Goal: Task Accomplishment & Management: Use online tool/utility

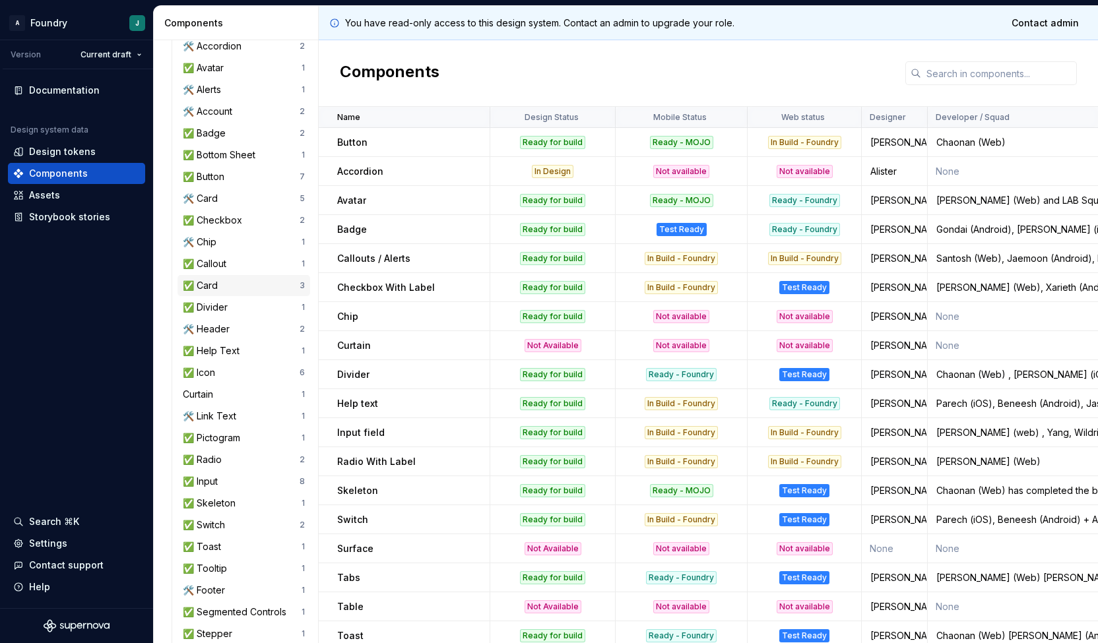
scroll to position [152, 0]
click at [235, 416] on div "🛠️ Link Text" at bounding box center [212, 415] width 59 height 13
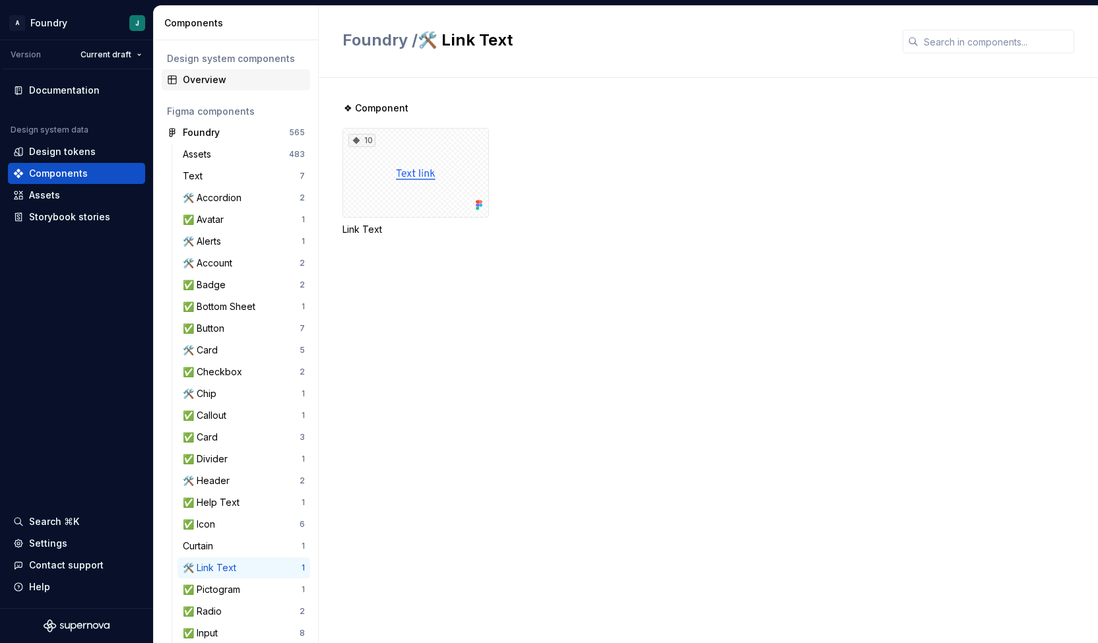
click at [219, 81] on div "Overview" at bounding box center [244, 79] width 122 height 13
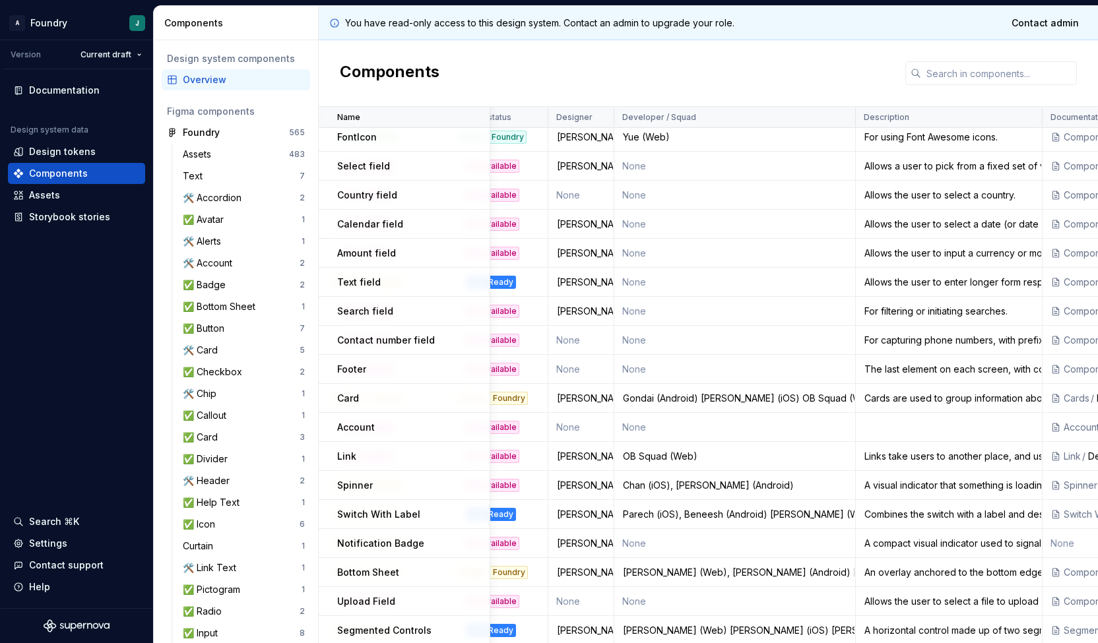
scroll to position [1021, 0]
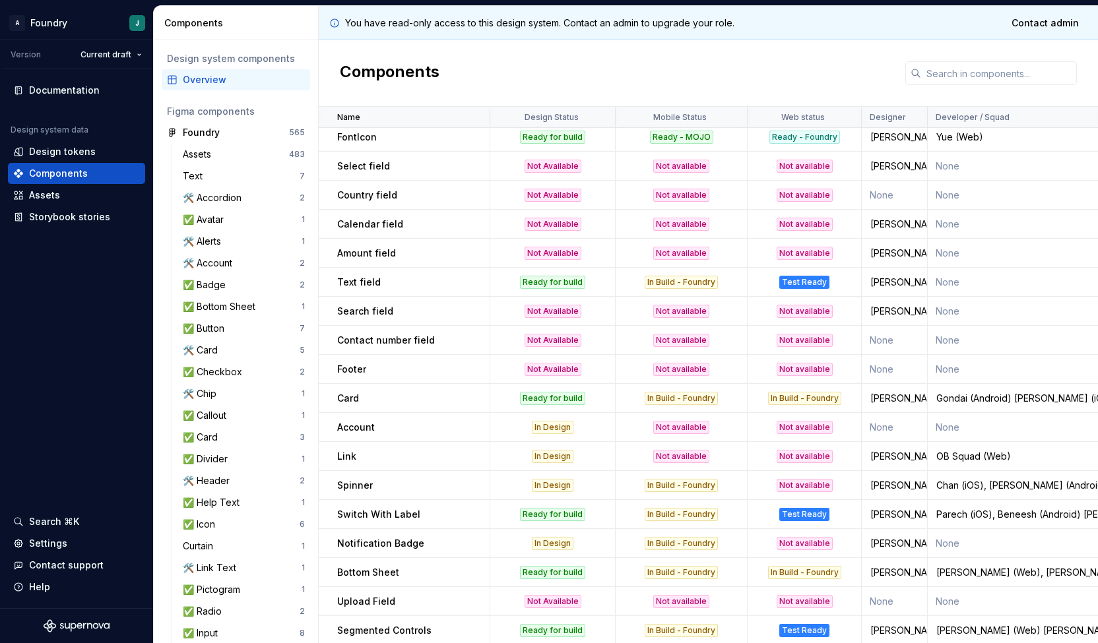
click at [871, 455] on div "[PERSON_NAME]" at bounding box center [894, 456] width 64 height 13
copy div "[PERSON_NAME]"
click at [240, 565] on div "🛠️ Link Text" at bounding box center [212, 568] width 59 height 13
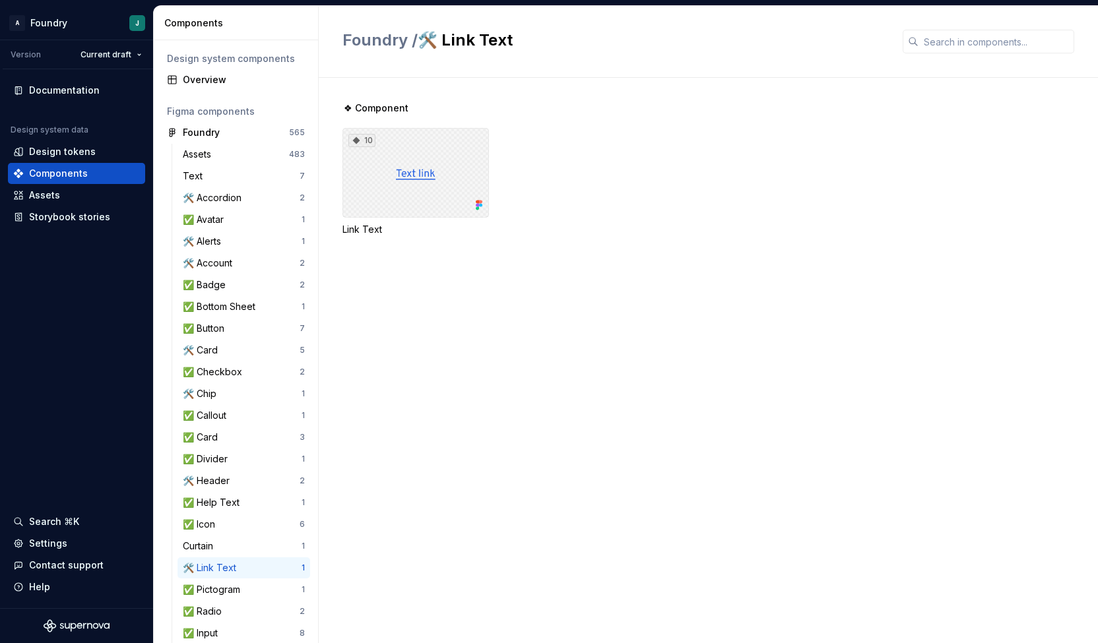
click at [437, 174] on div "10" at bounding box center [415, 173] width 146 height 90
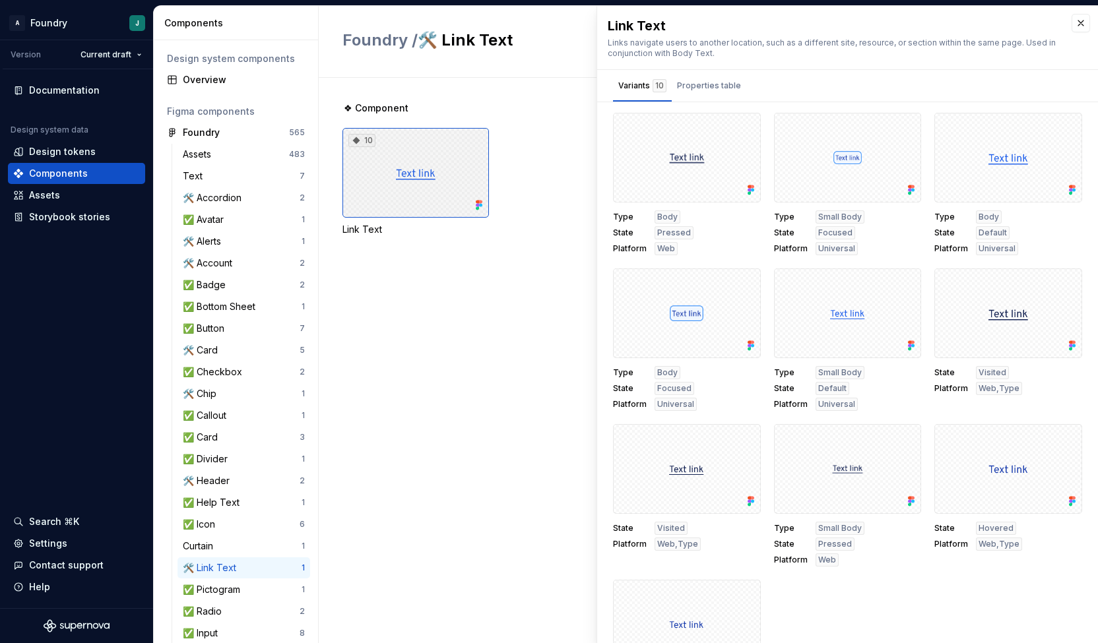
click at [447, 166] on div "10" at bounding box center [415, 173] width 146 height 90
click at [738, 125] on button "button" at bounding box center [745, 128] width 18 height 18
click at [701, 156] on div "Open in [GEOGRAPHIC_DATA]" at bounding box center [696, 166] width 86 height 40
click at [222, 75] on div "Overview" at bounding box center [244, 79] width 122 height 13
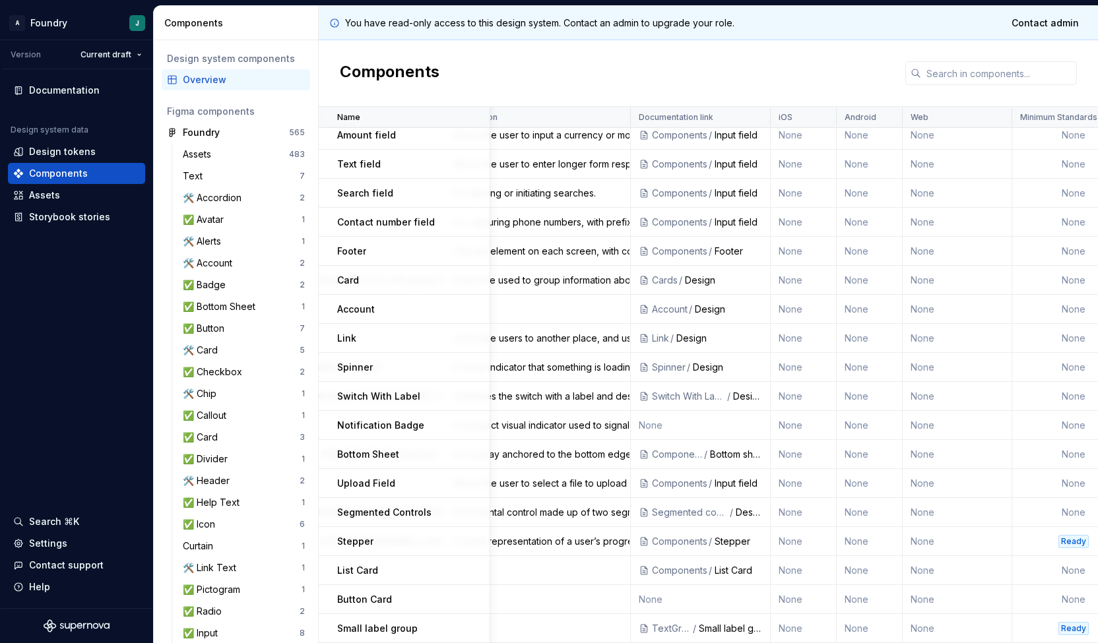
scroll to position [1146, 0]
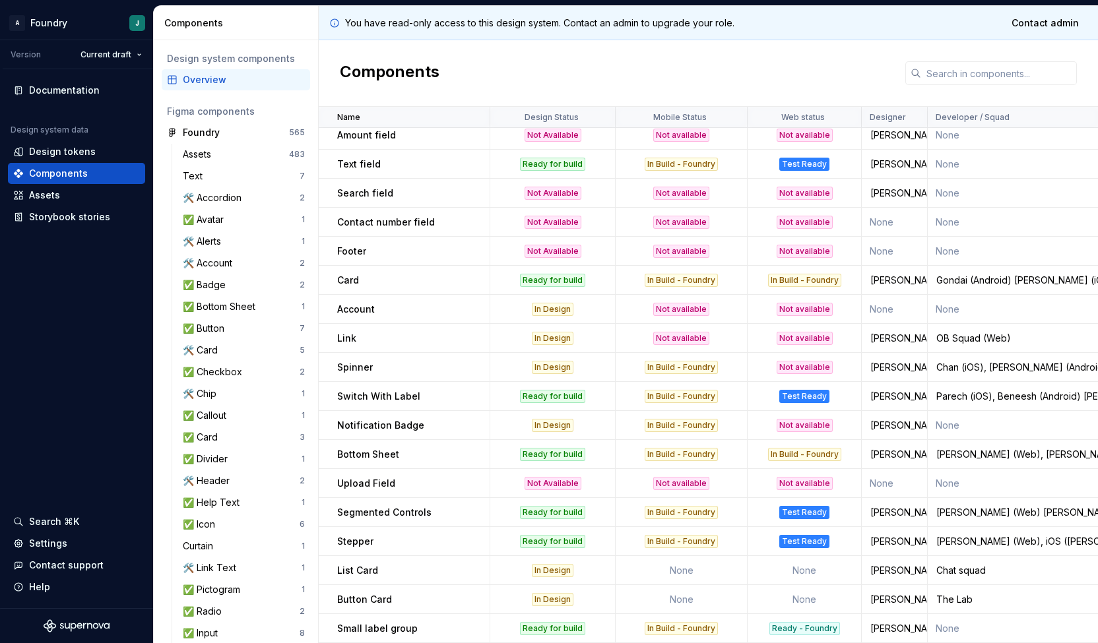
click at [875, 332] on div "[PERSON_NAME]" at bounding box center [894, 338] width 64 height 13
copy div "[PERSON_NAME]"
click at [235, 567] on div "🛠️ Link Text" at bounding box center [212, 568] width 59 height 13
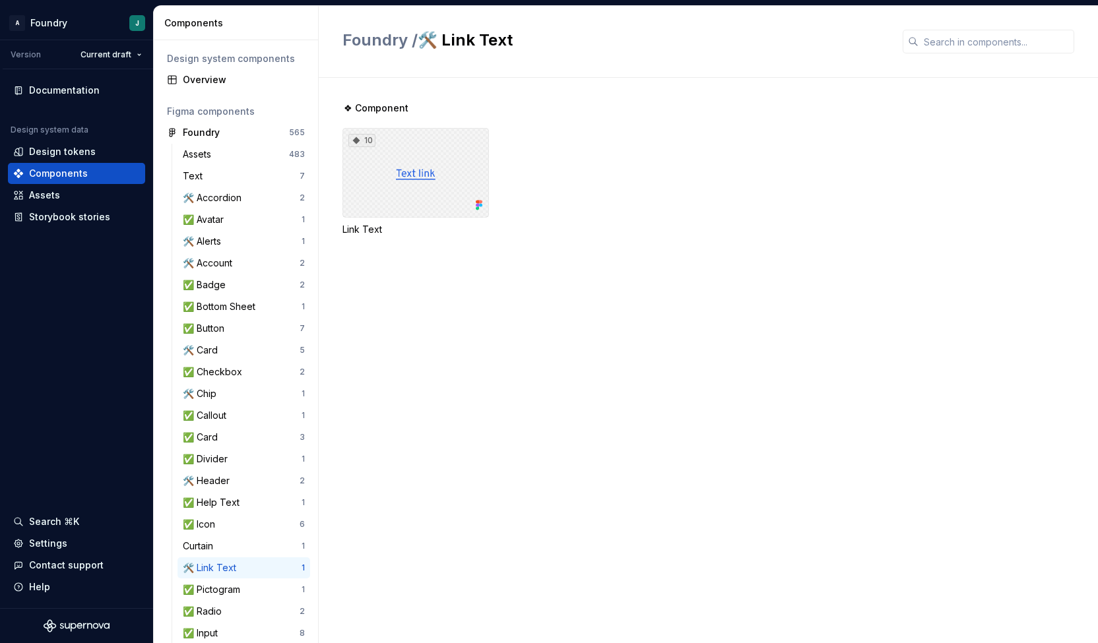
click at [381, 186] on div "10" at bounding box center [415, 173] width 146 height 90
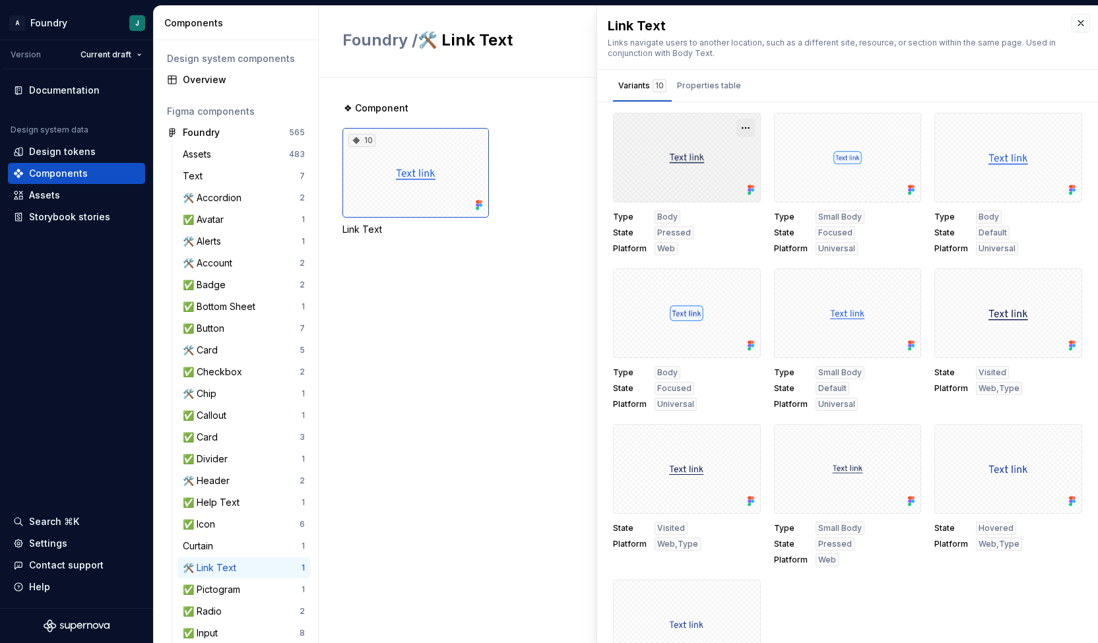
click at [736, 127] on button "button" at bounding box center [745, 128] width 18 height 18
click at [688, 154] on div "Open in [GEOGRAPHIC_DATA]" at bounding box center [696, 166] width 86 height 40
